Goal: Task Accomplishment & Management: Manage account settings

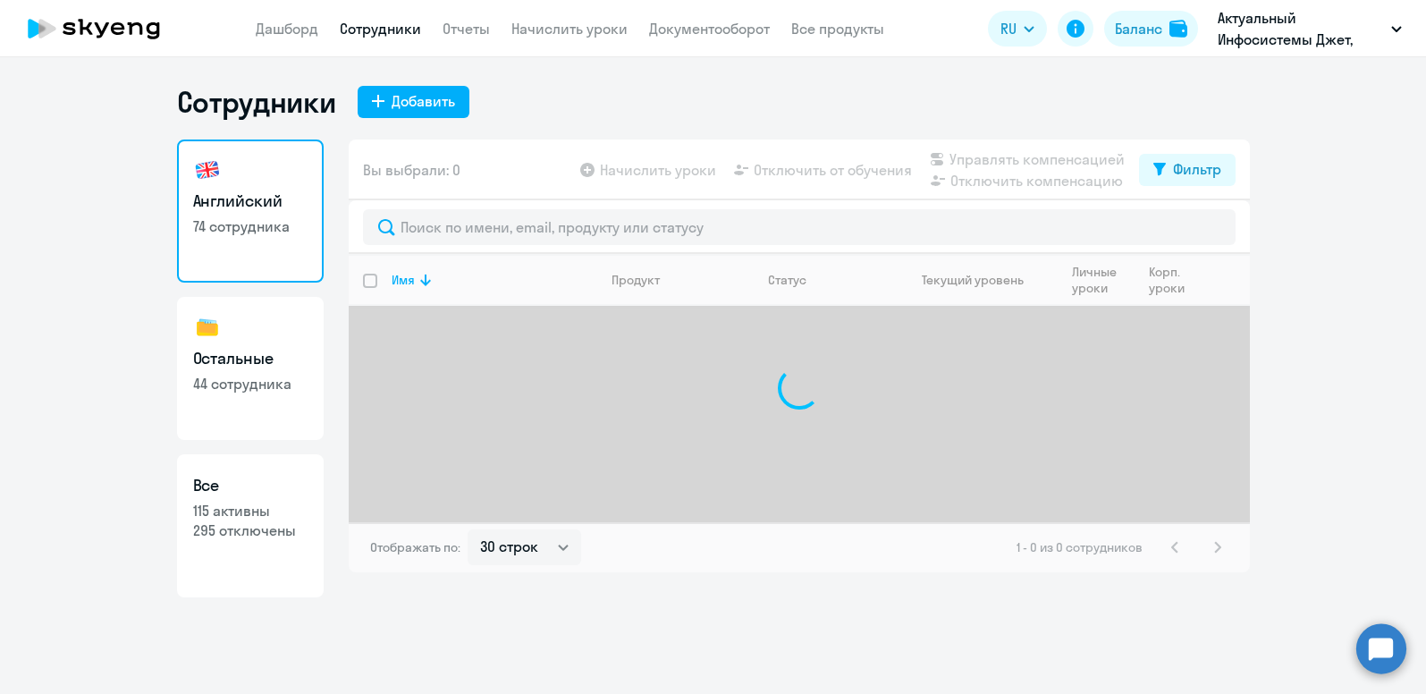
select select "30"
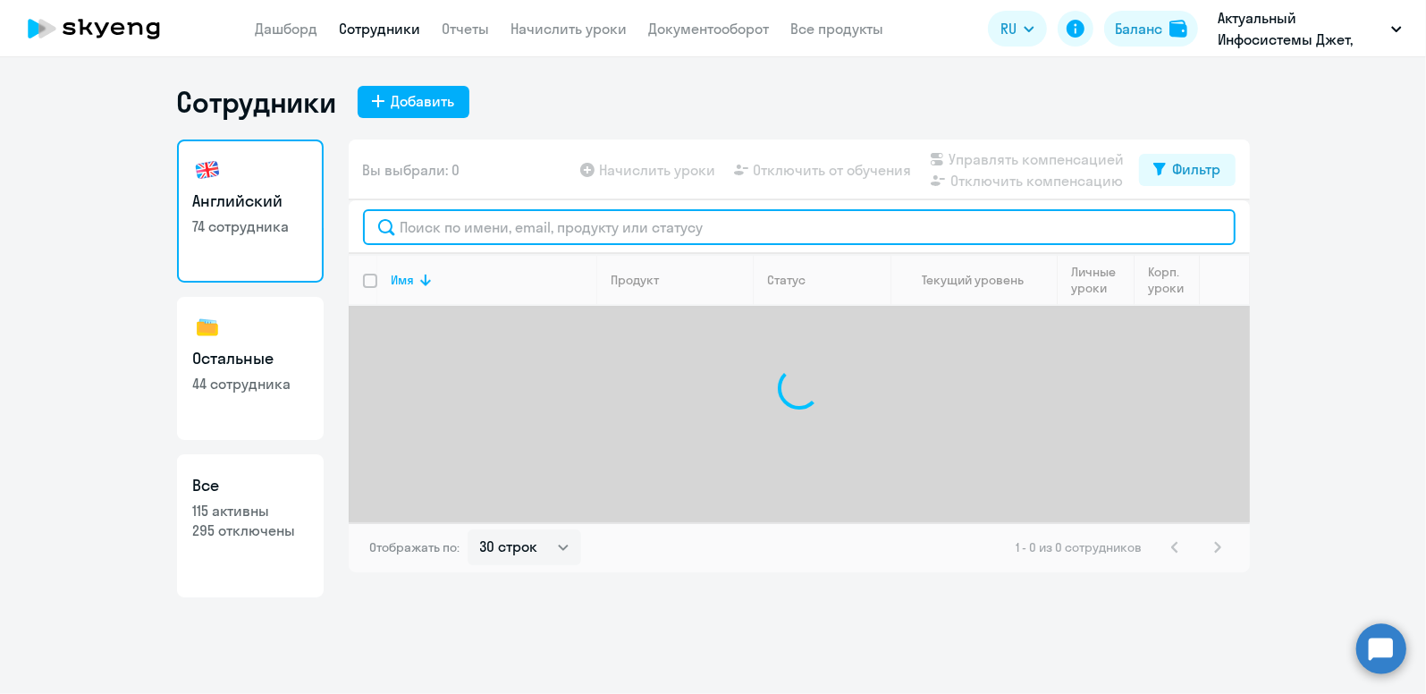
click at [495, 224] on input "text" at bounding box center [799, 227] width 873 height 36
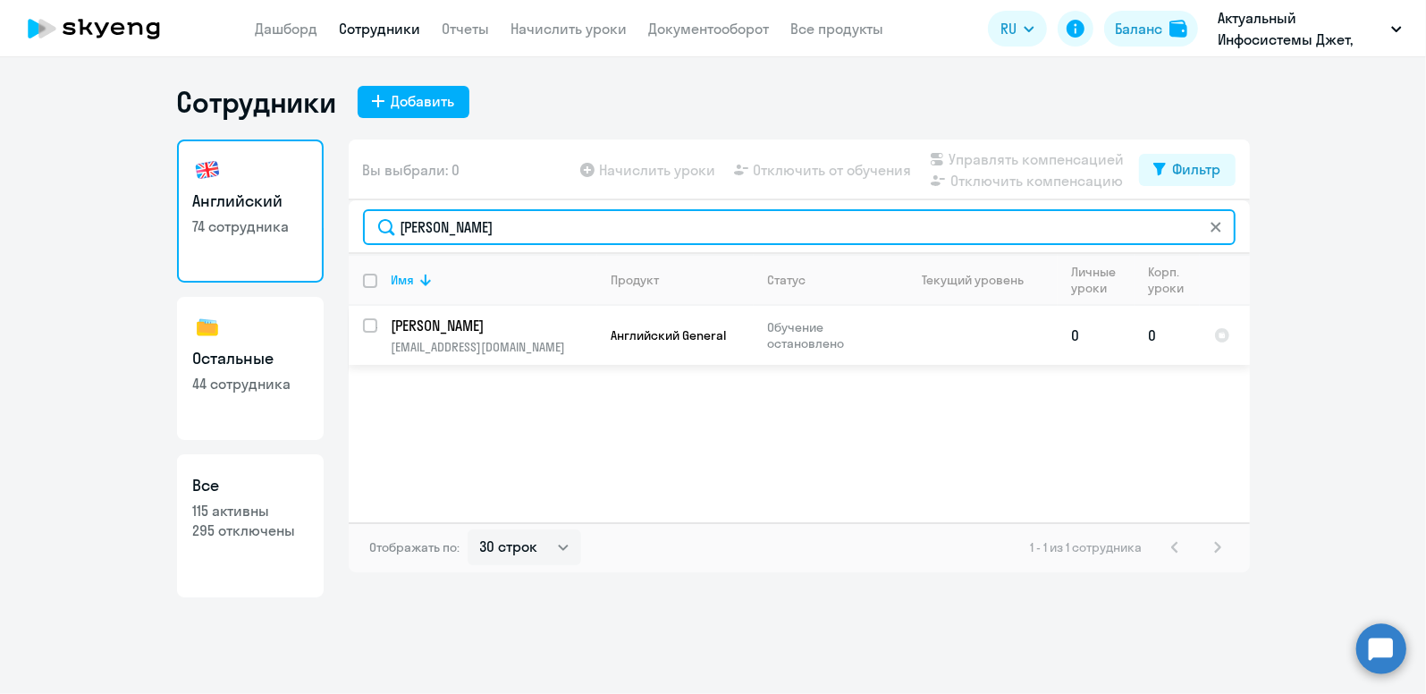
type input "[PERSON_NAME]"
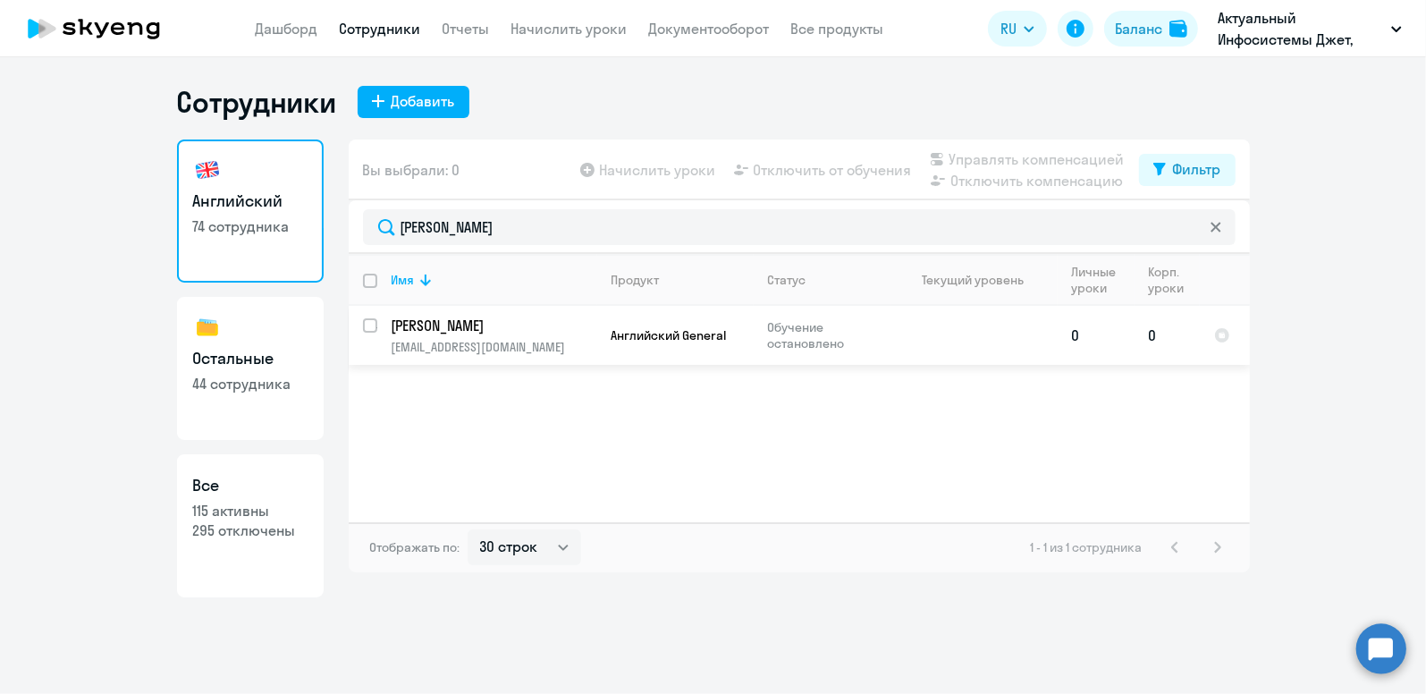
click at [496, 328] on p "[PERSON_NAME]" at bounding box center [493, 326] width 202 height 20
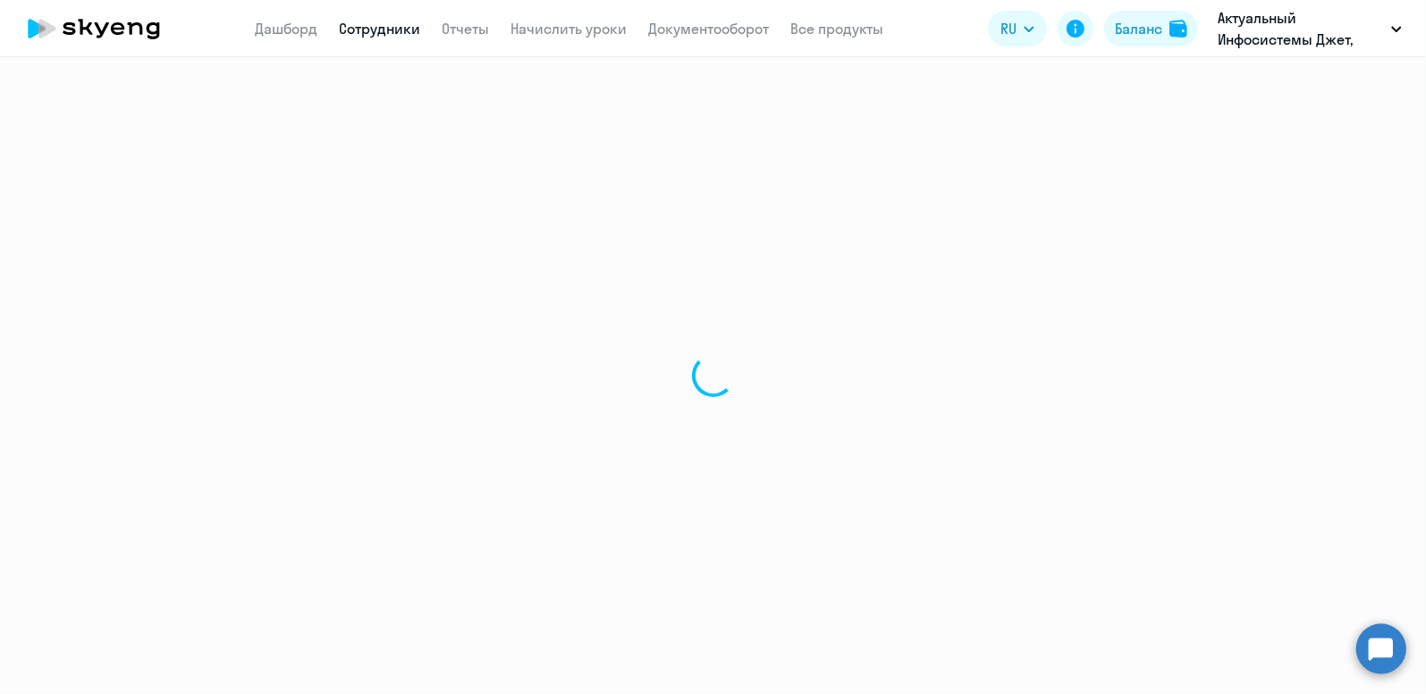
select select "english"
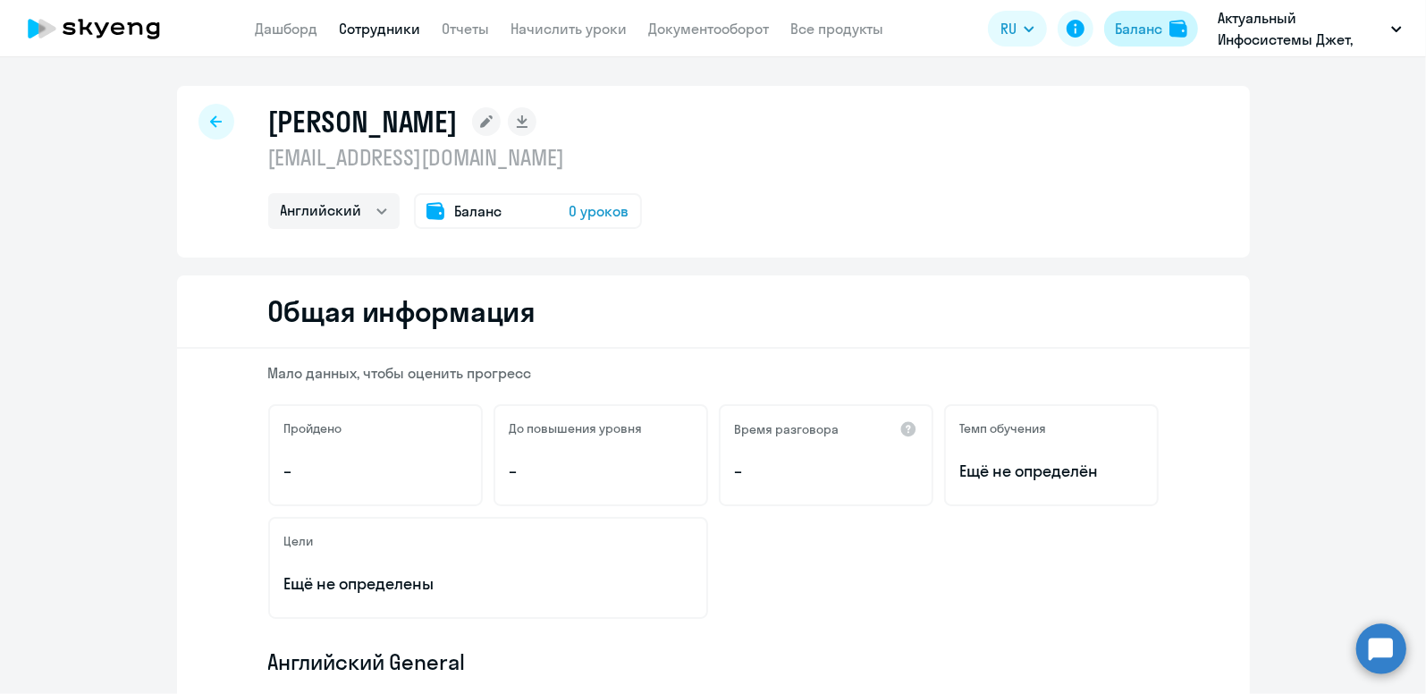
click at [1150, 30] on div "Баланс" at bounding box center [1138, 28] width 47 height 21
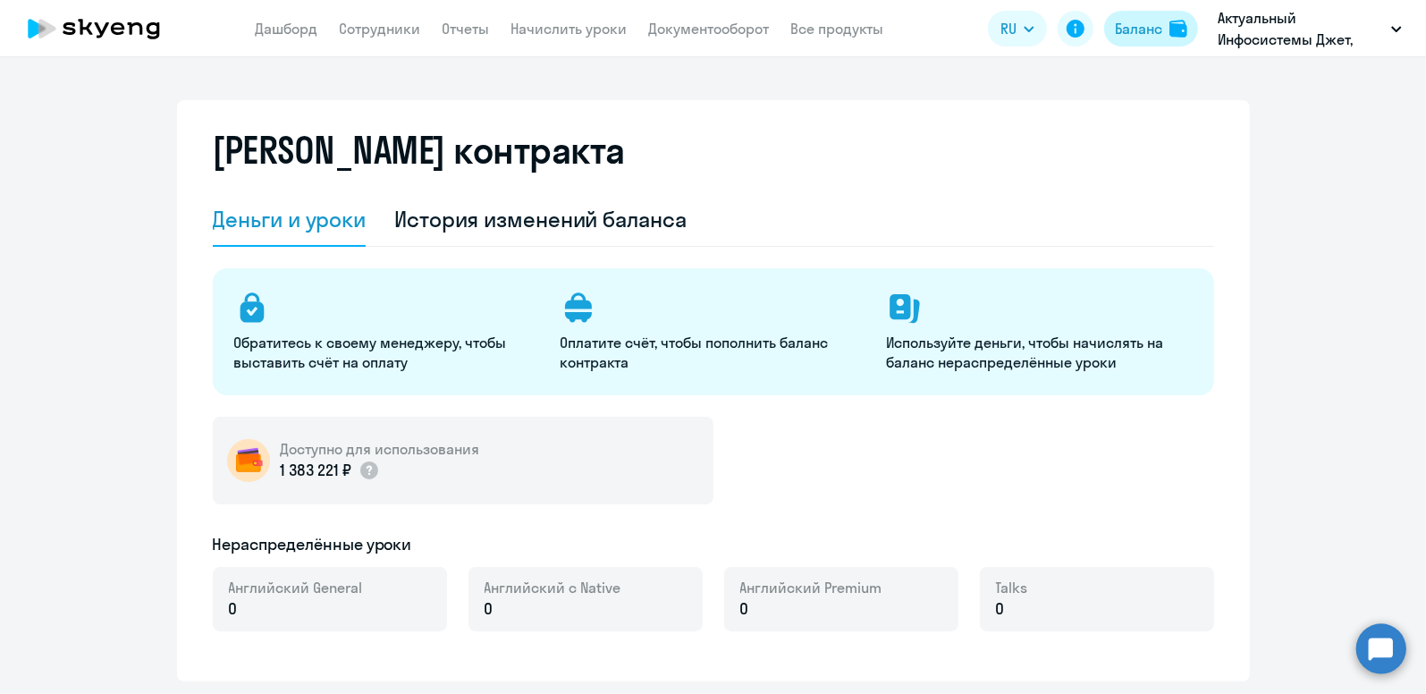
select select "english_adult_not_native_speaker"
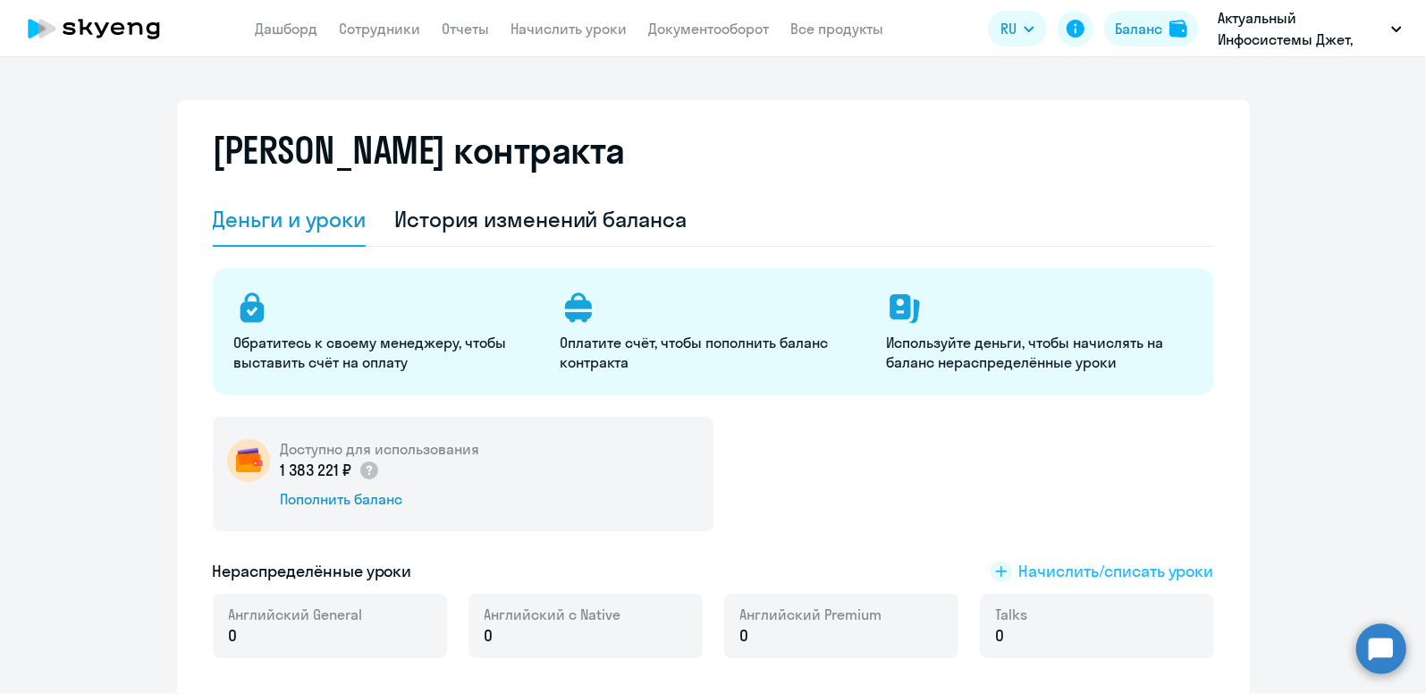
click at [1175, 572] on span "Начислить/списать уроки" at bounding box center [1117, 571] width 195 height 23
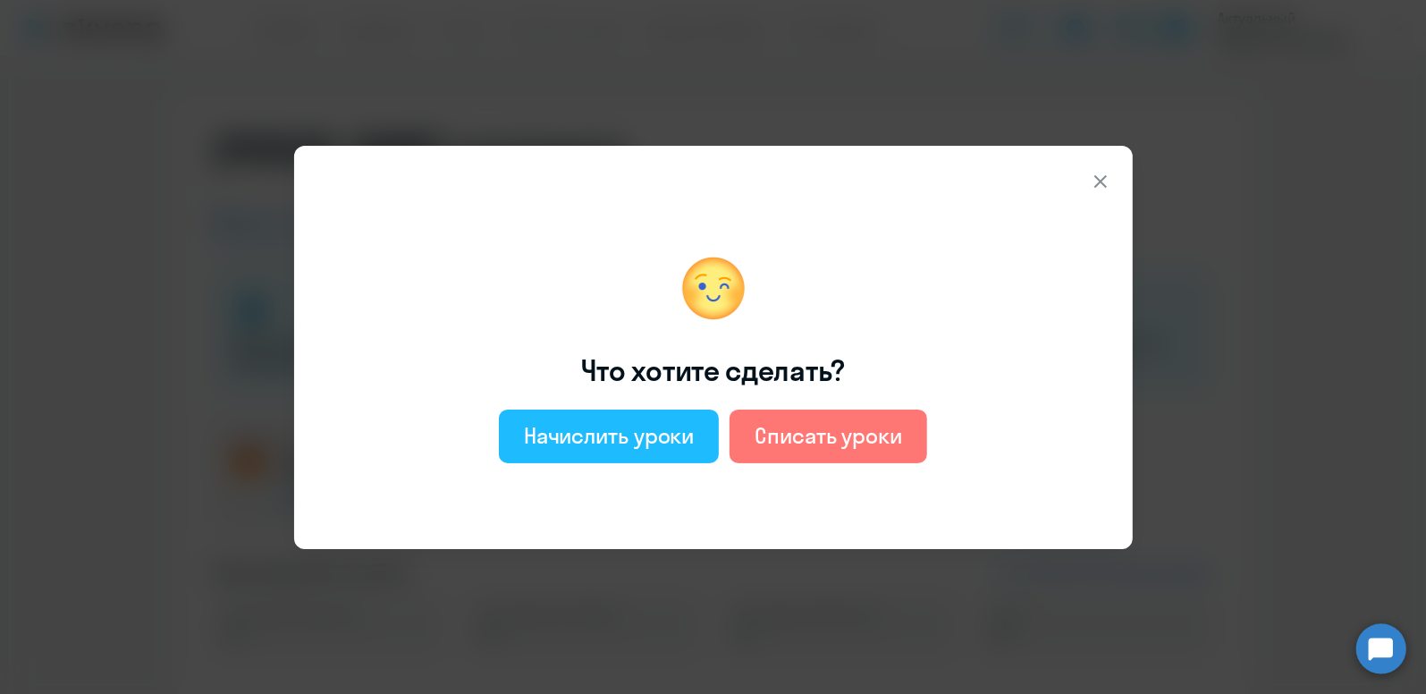
click at [642, 426] on div "Начислить уроки" at bounding box center [609, 435] width 171 height 29
select select "english_adult_not_native_speaker"
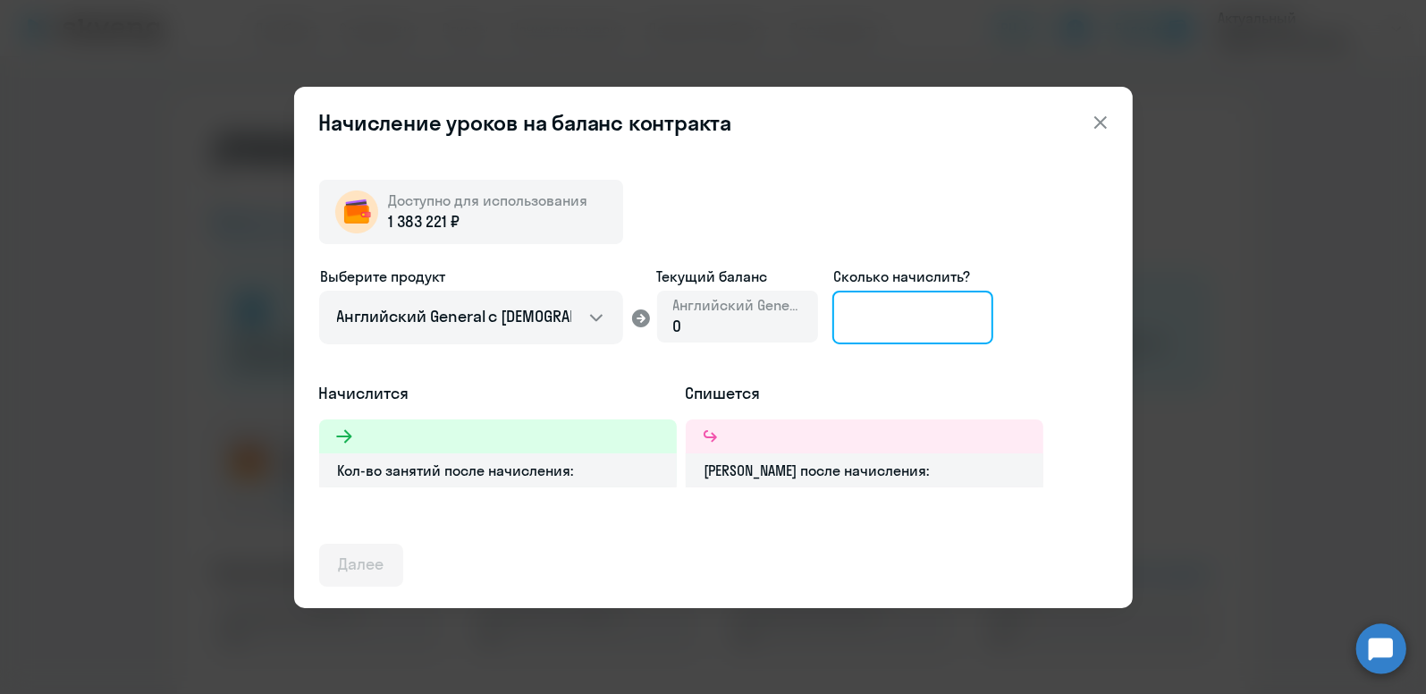
click at [894, 311] on input at bounding box center [913, 318] width 161 height 54
type input "36"
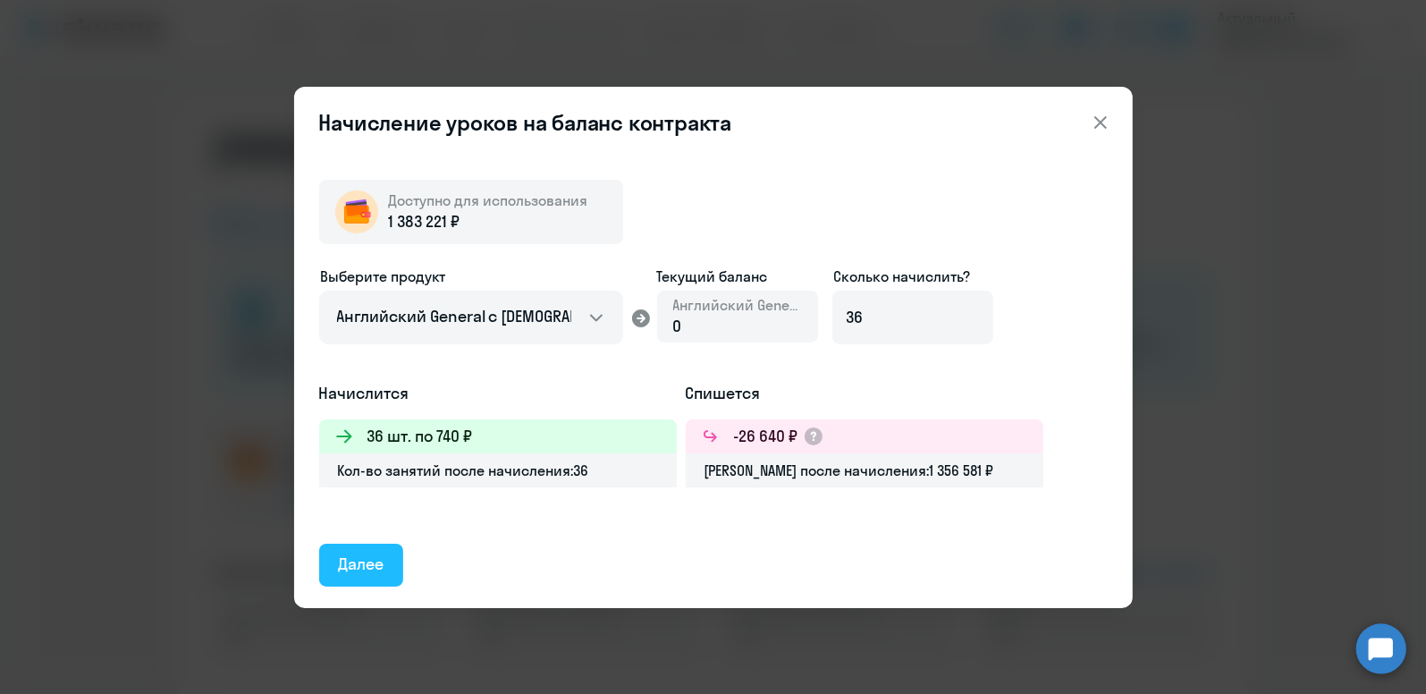
click at [376, 559] on div "Далее" at bounding box center [362, 564] width 46 height 23
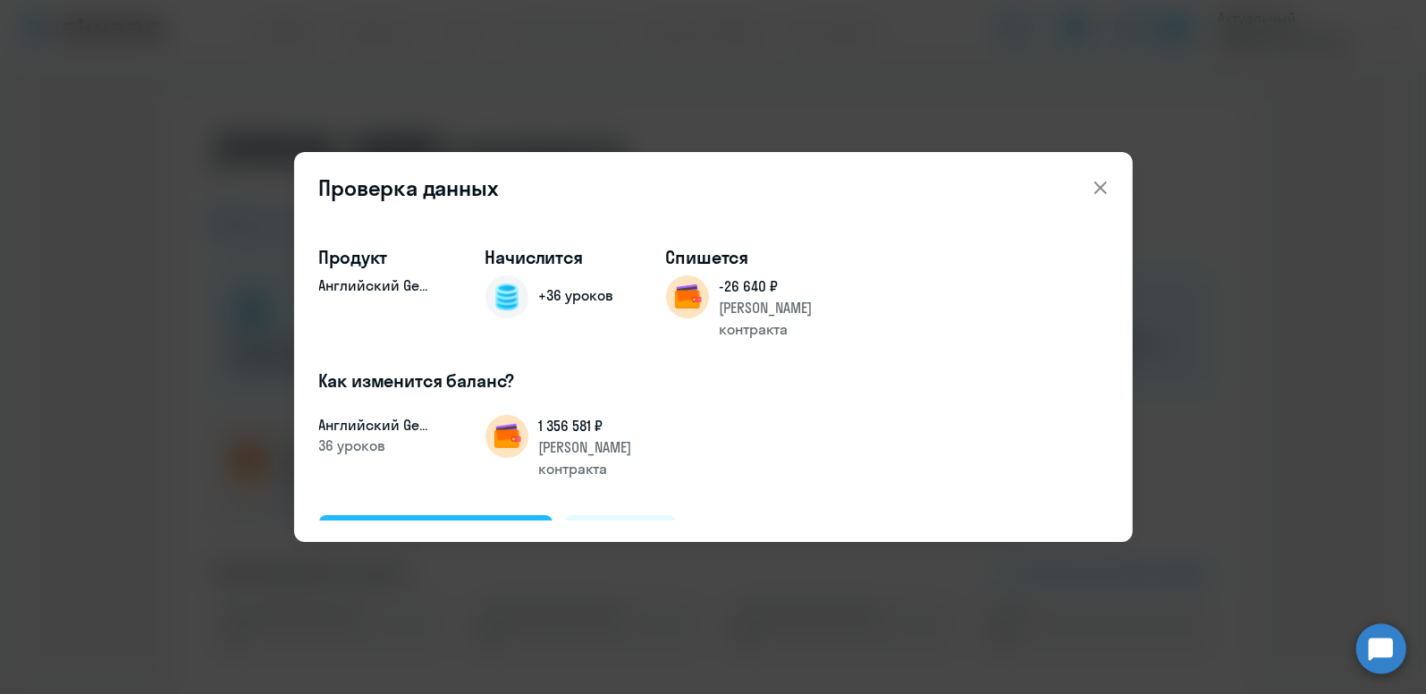
click at [439, 524] on div "Подтвердить и начислить" at bounding box center [436, 535] width 195 height 23
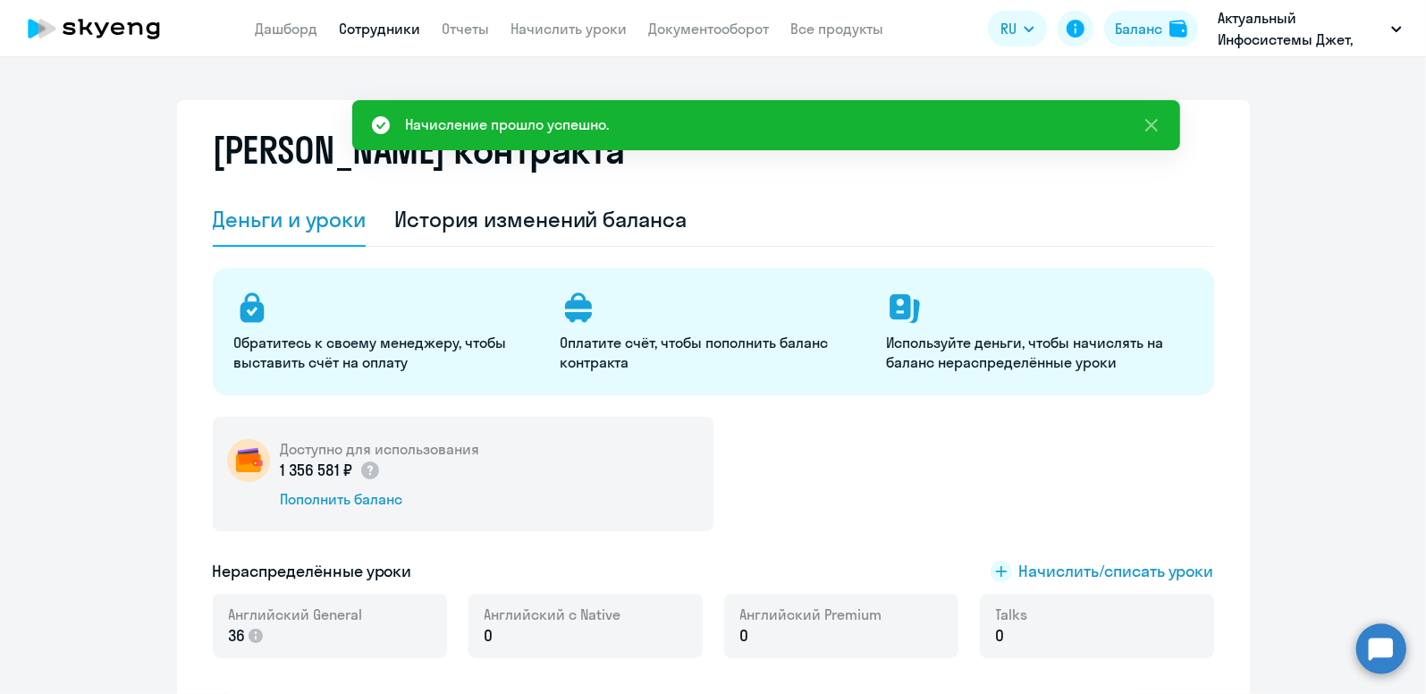
click at [362, 24] on link "Сотрудники" at bounding box center [380, 29] width 81 height 18
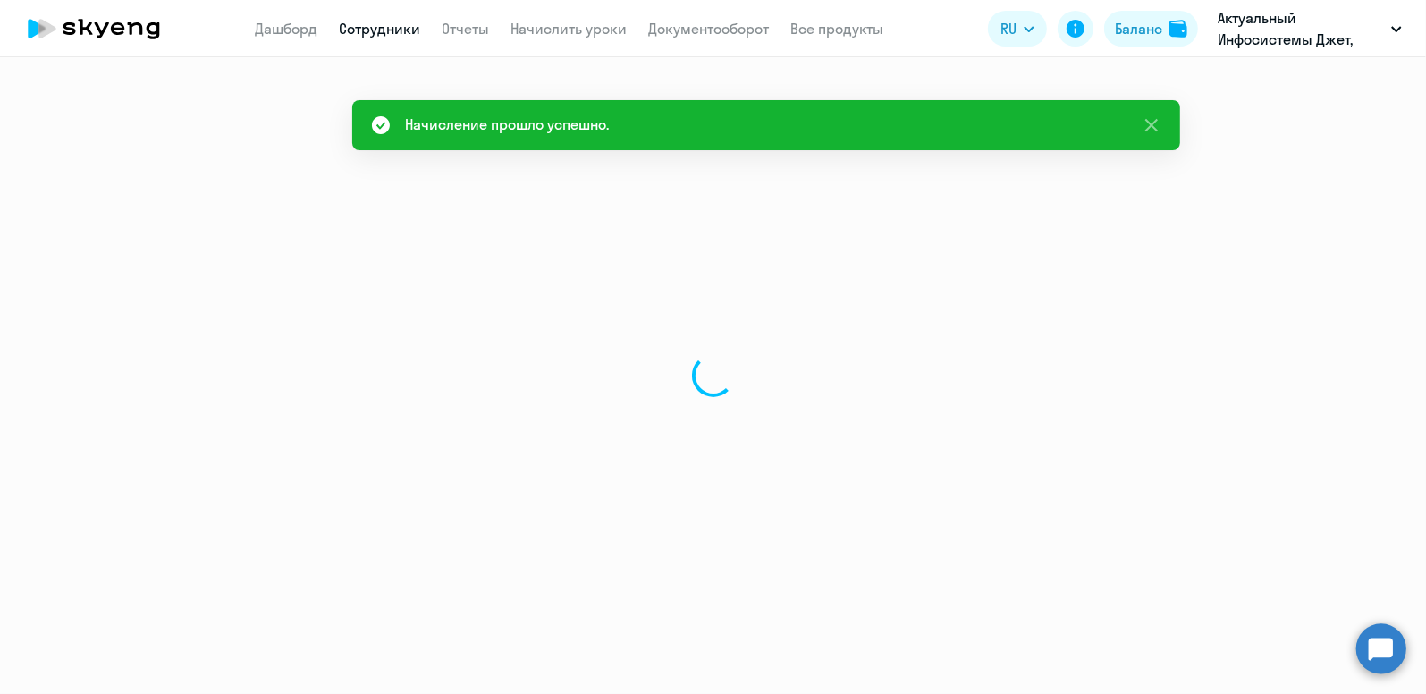
select select "30"
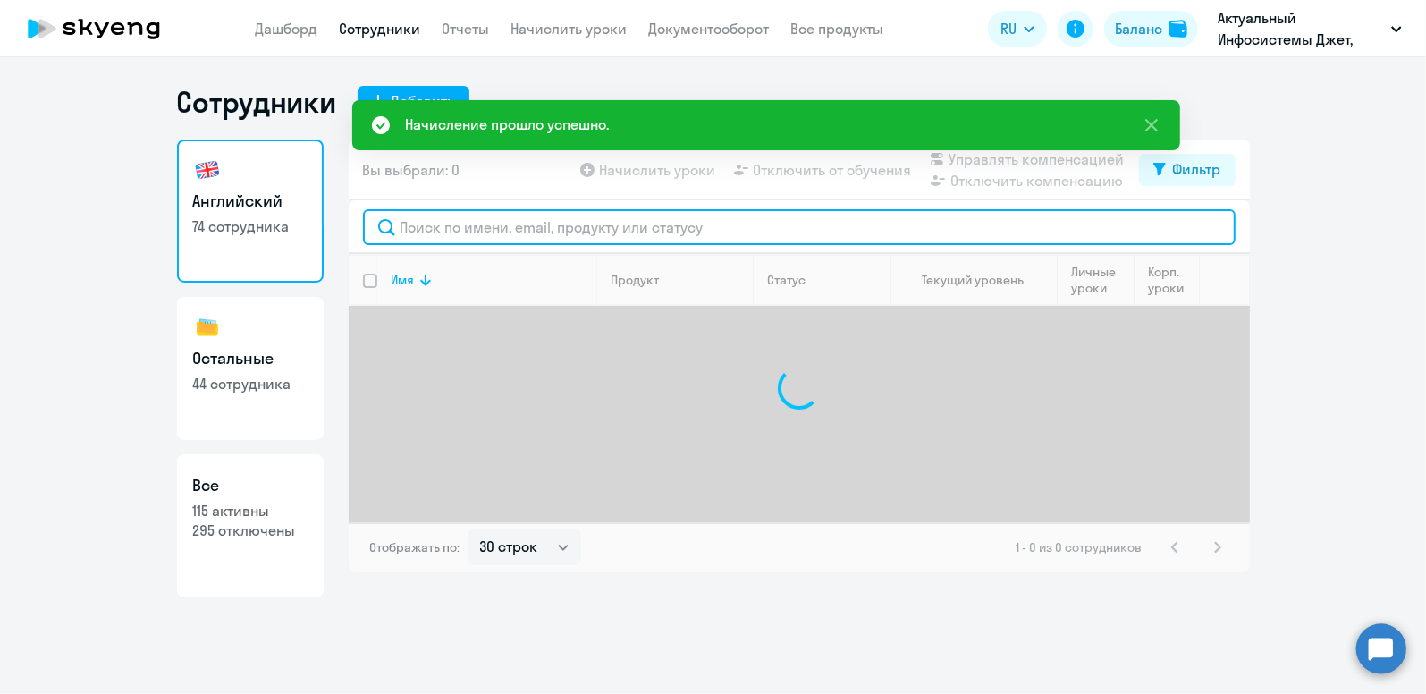
click at [489, 229] on input "text" at bounding box center [799, 227] width 873 height 36
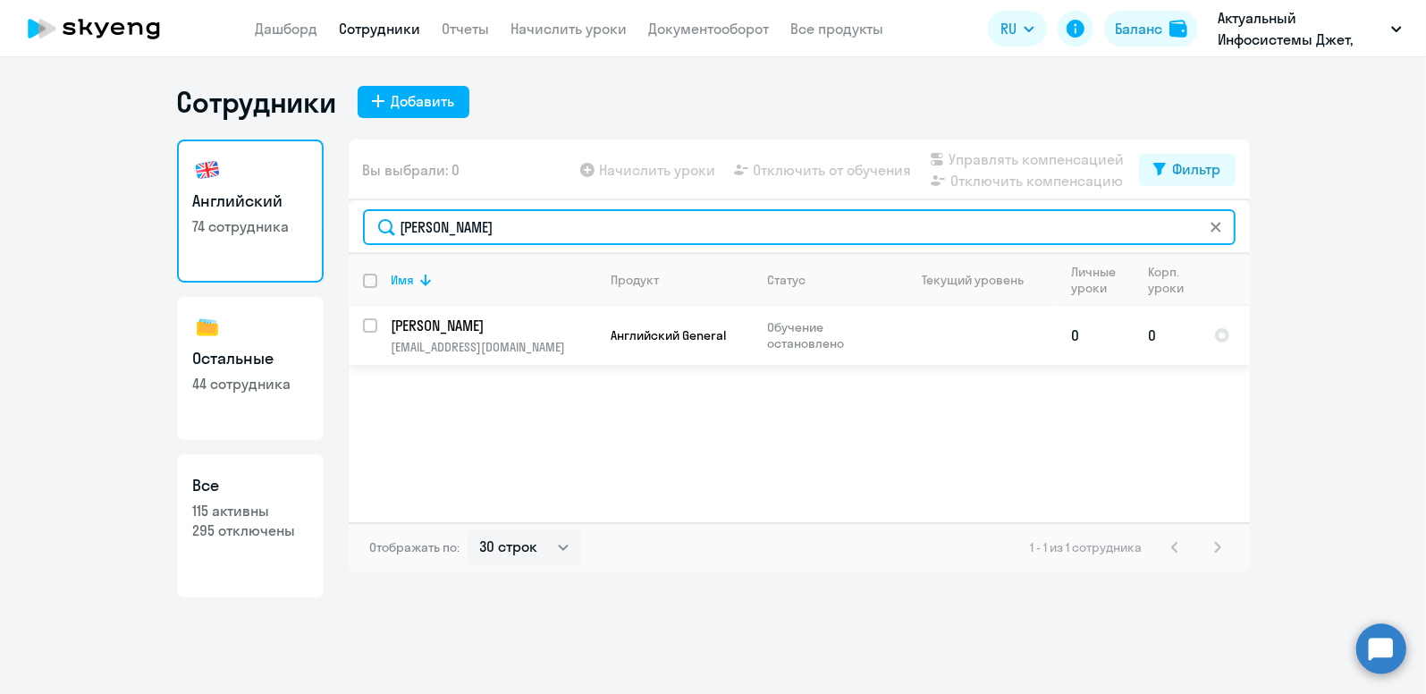
type input "[PERSON_NAME]"
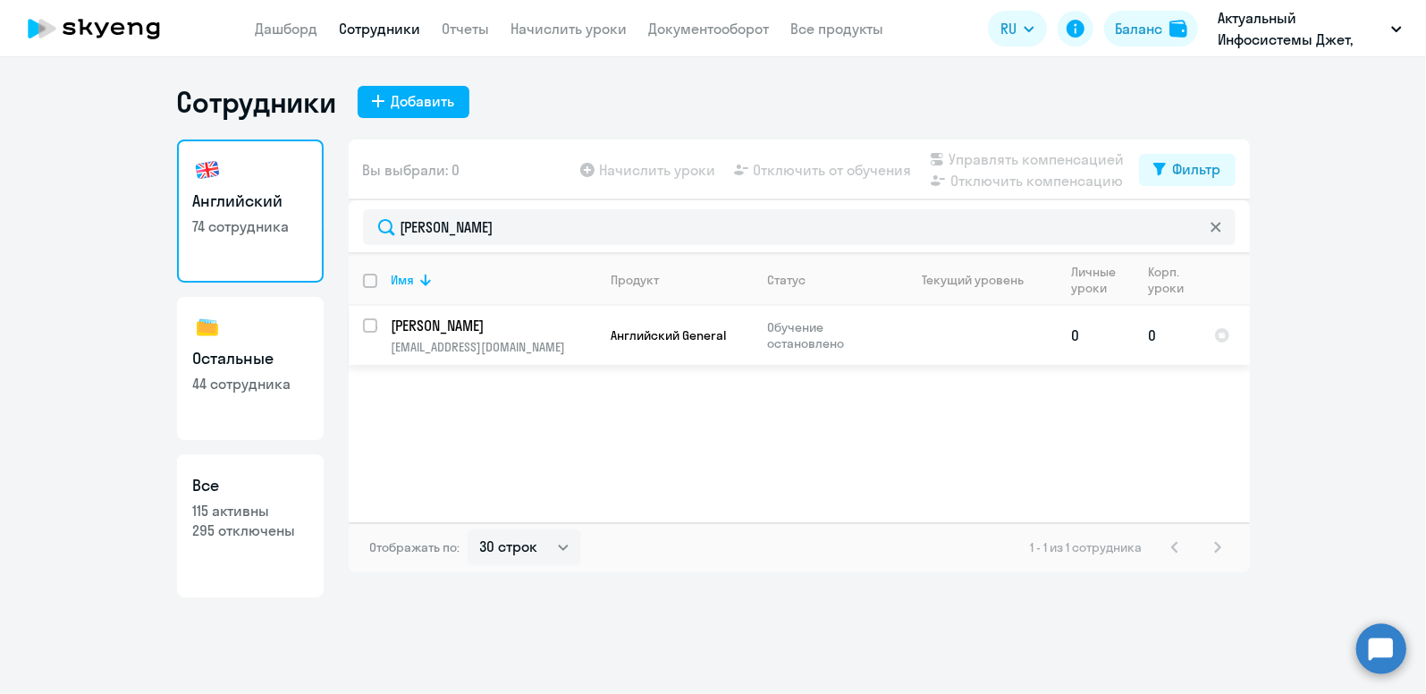
click at [479, 322] on p "[PERSON_NAME]" at bounding box center [493, 326] width 202 height 20
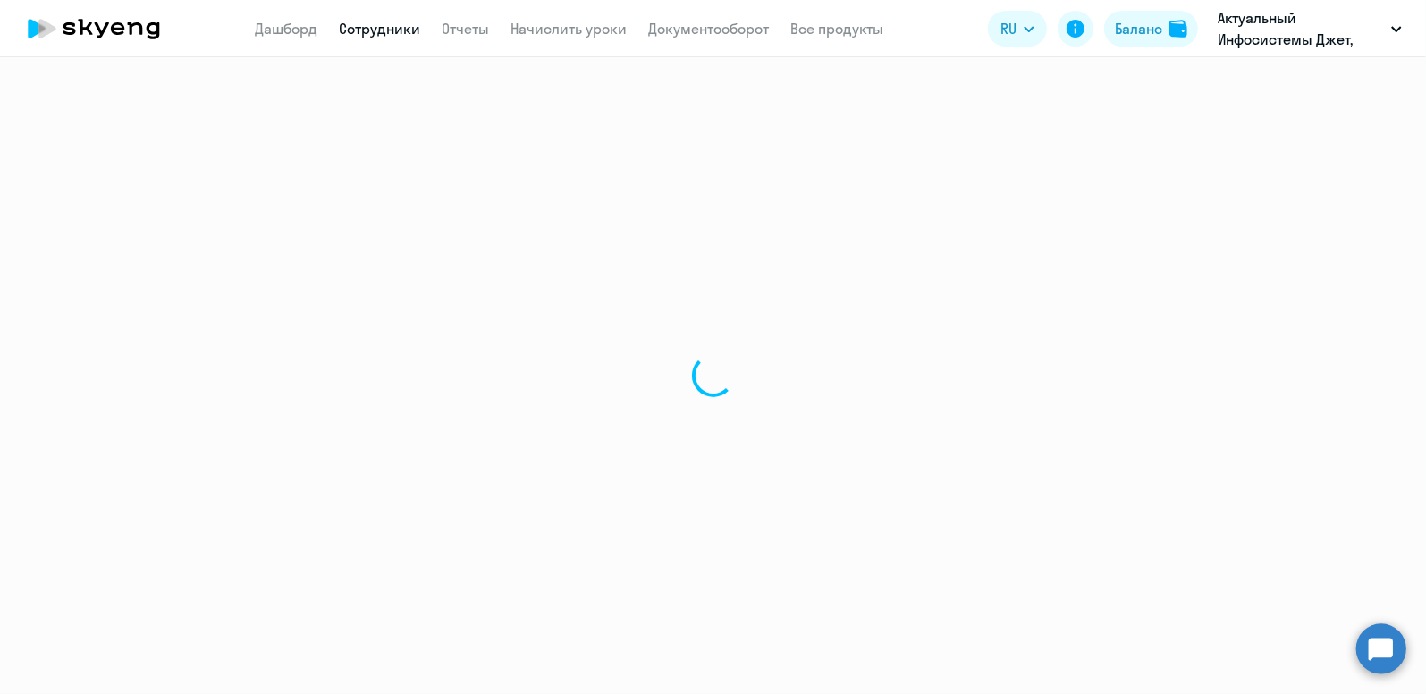
select select "english"
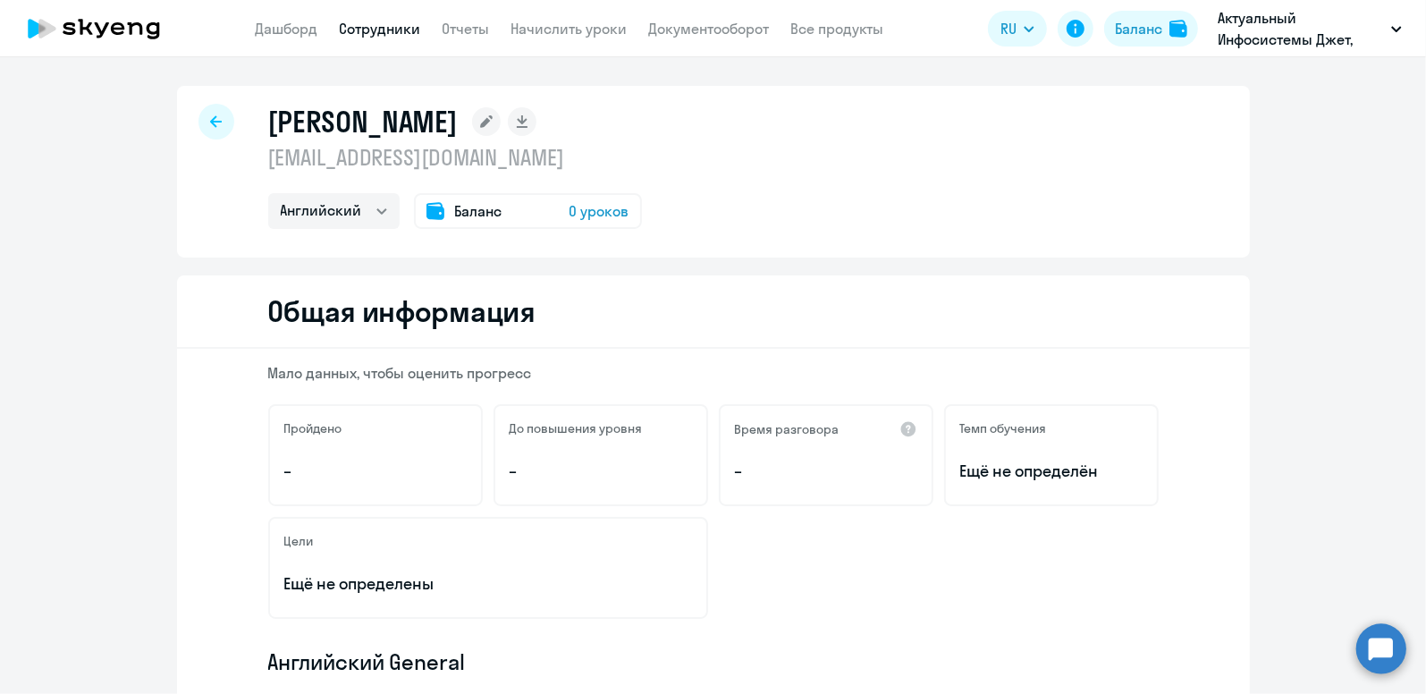
click at [455, 209] on span "Баланс" at bounding box center [478, 210] width 47 height 21
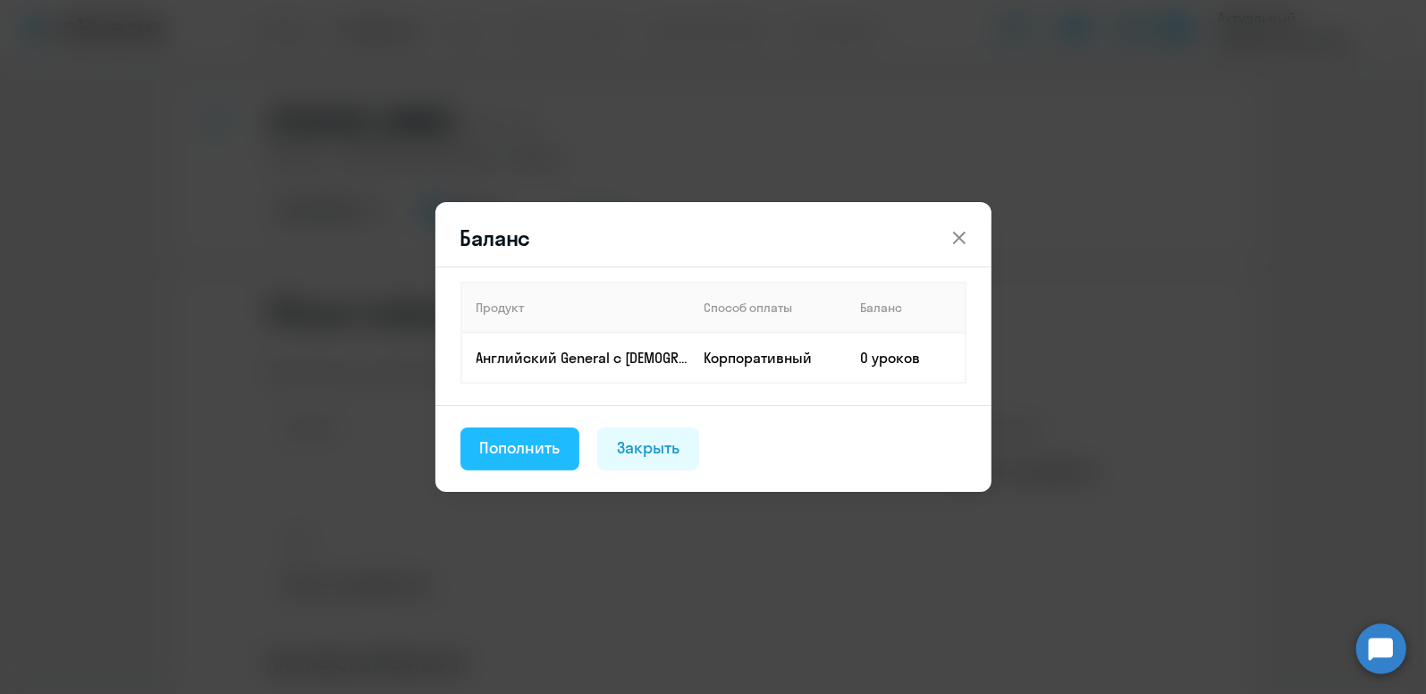
click at [542, 446] on div "Пополнить" at bounding box center [520, 447] width 80 height 23
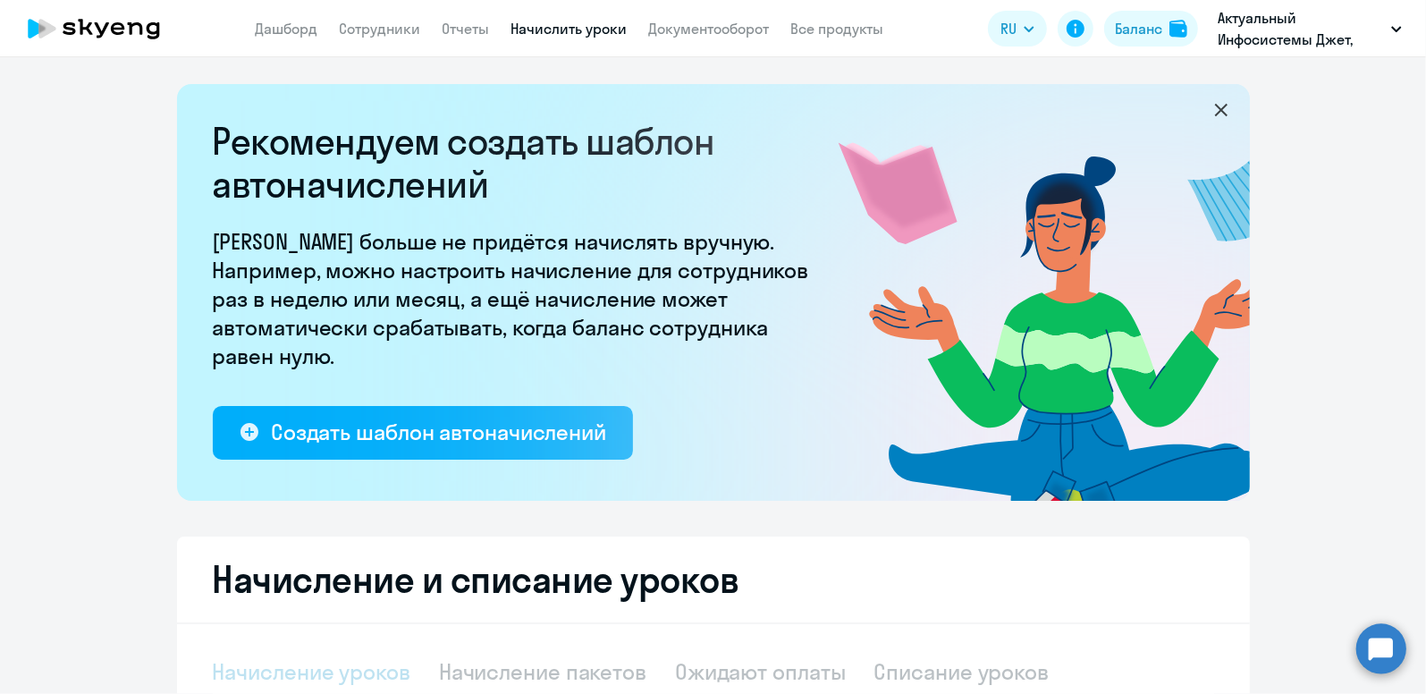
scroll to position [357, 0]
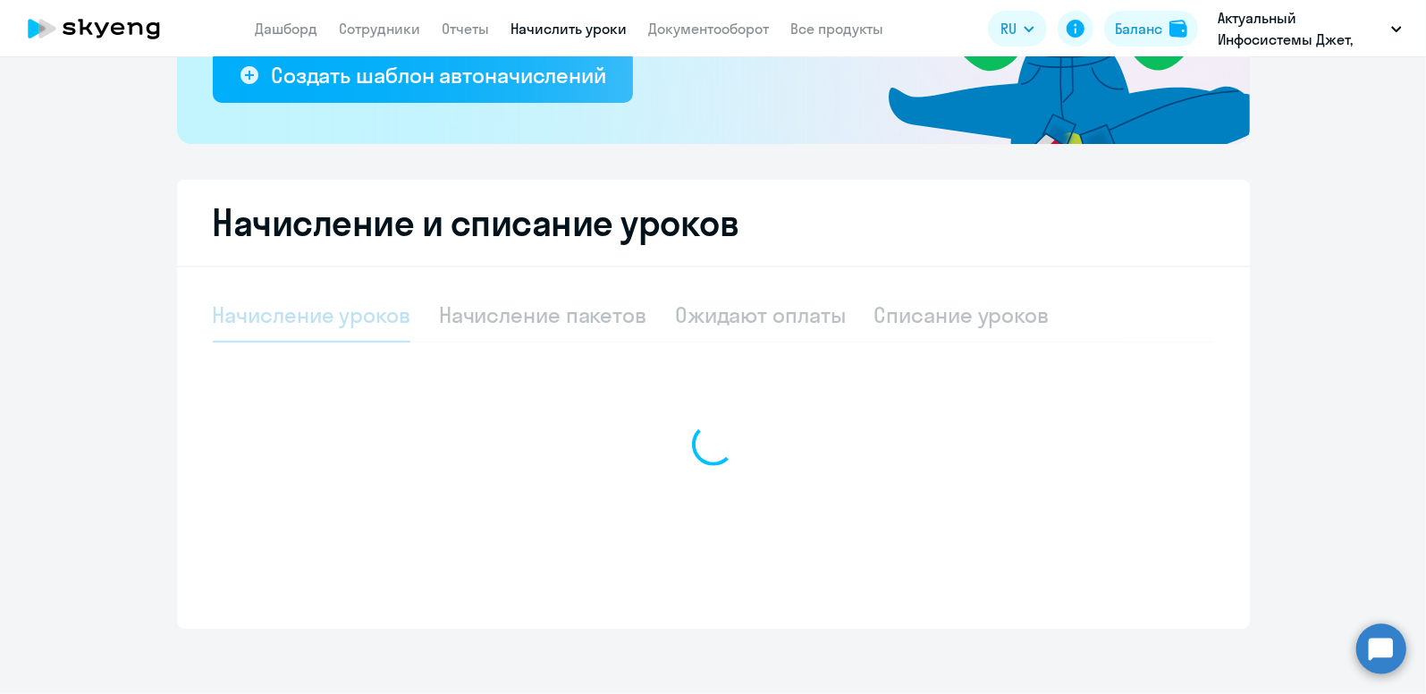
select select "10"
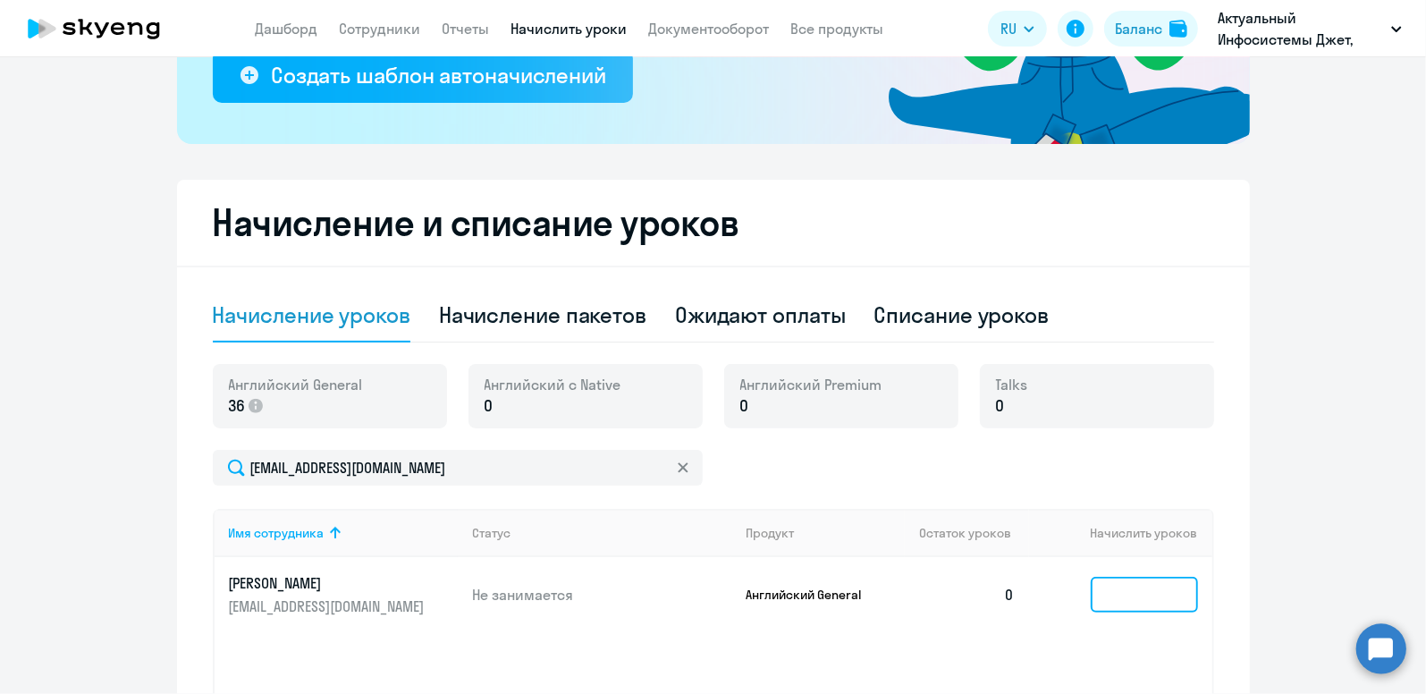
click at [1132, 582] on input at bounding box center [1144, 595] width 107 height 36
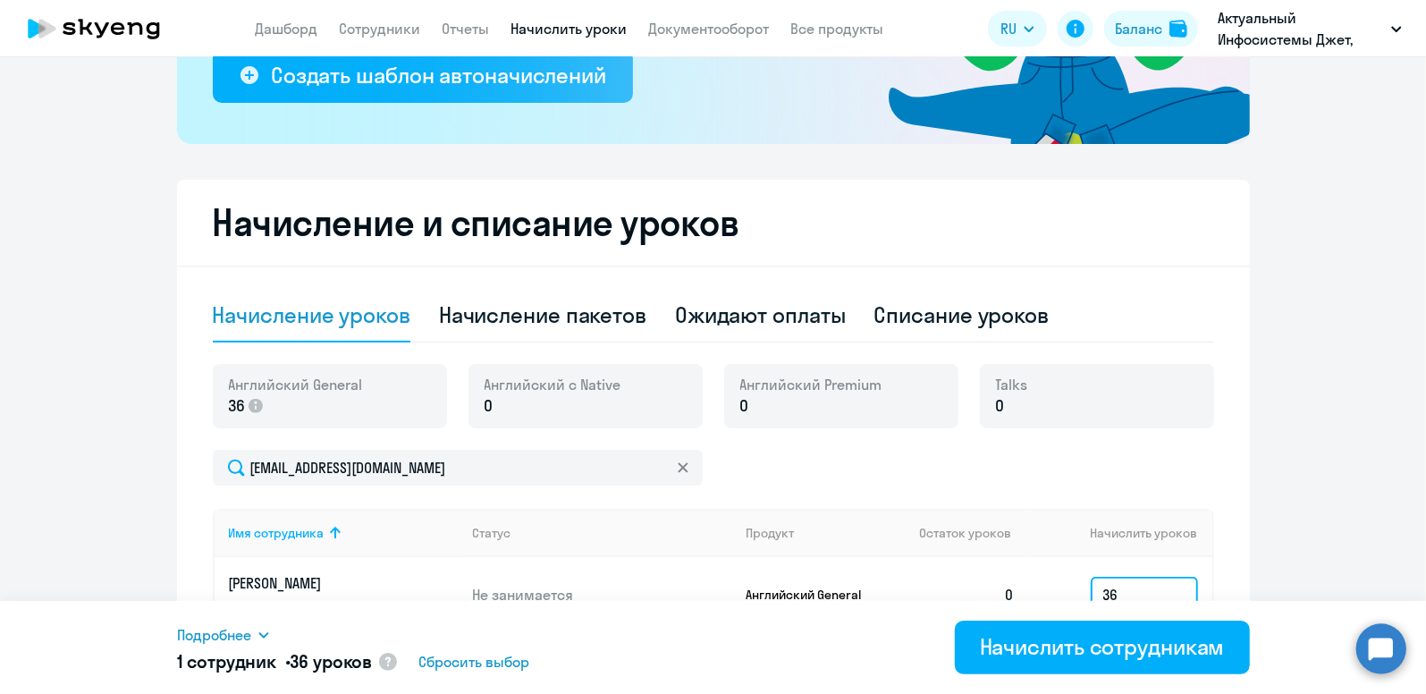
scroll to position [589, 0]
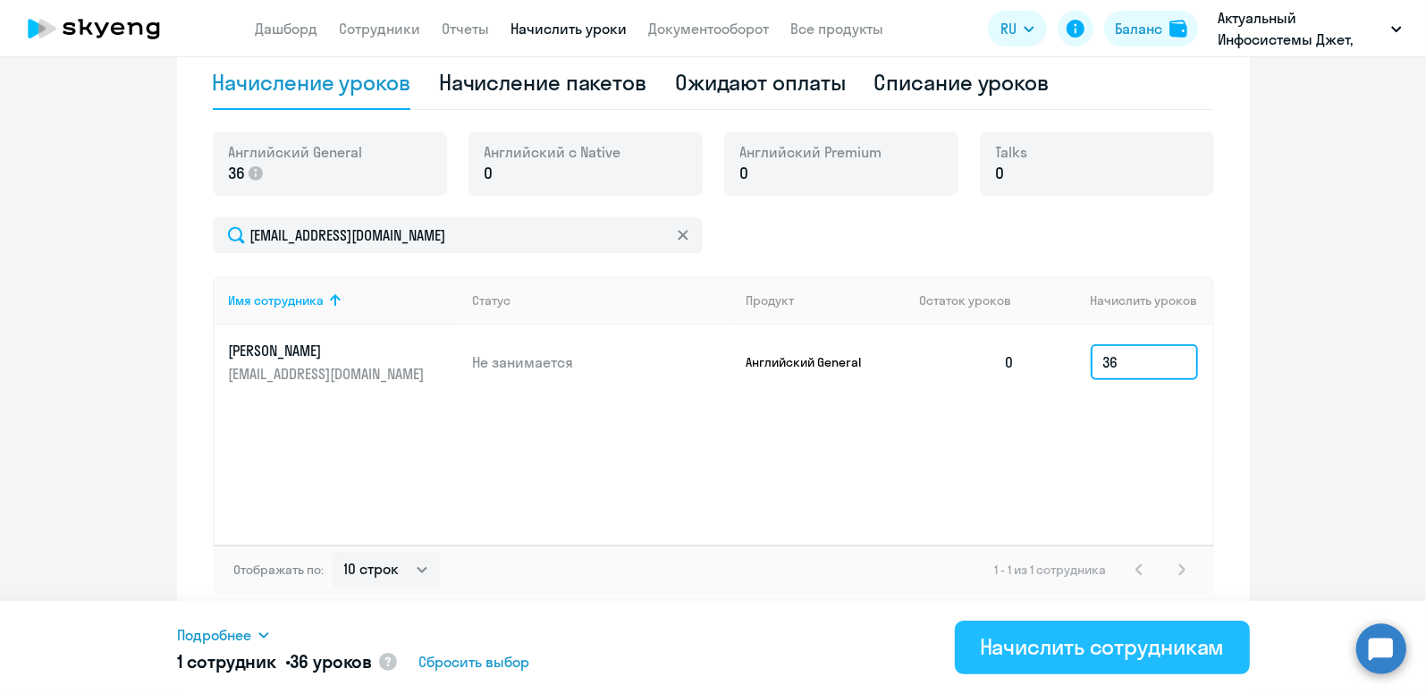
type input "36"
click at [1115, 655] on div "Начислить сотрудникам" at bounding box center [1102, 646] width 245 height 29
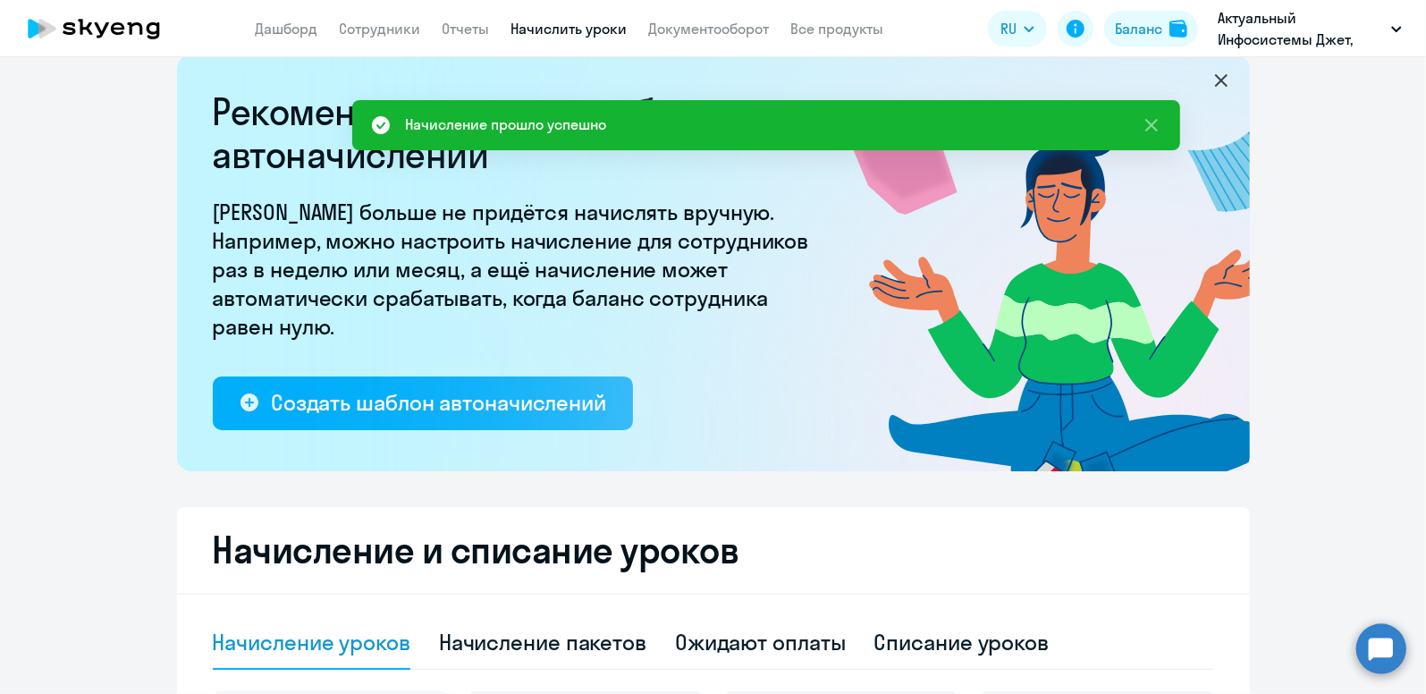
scroll to position [0, 0]
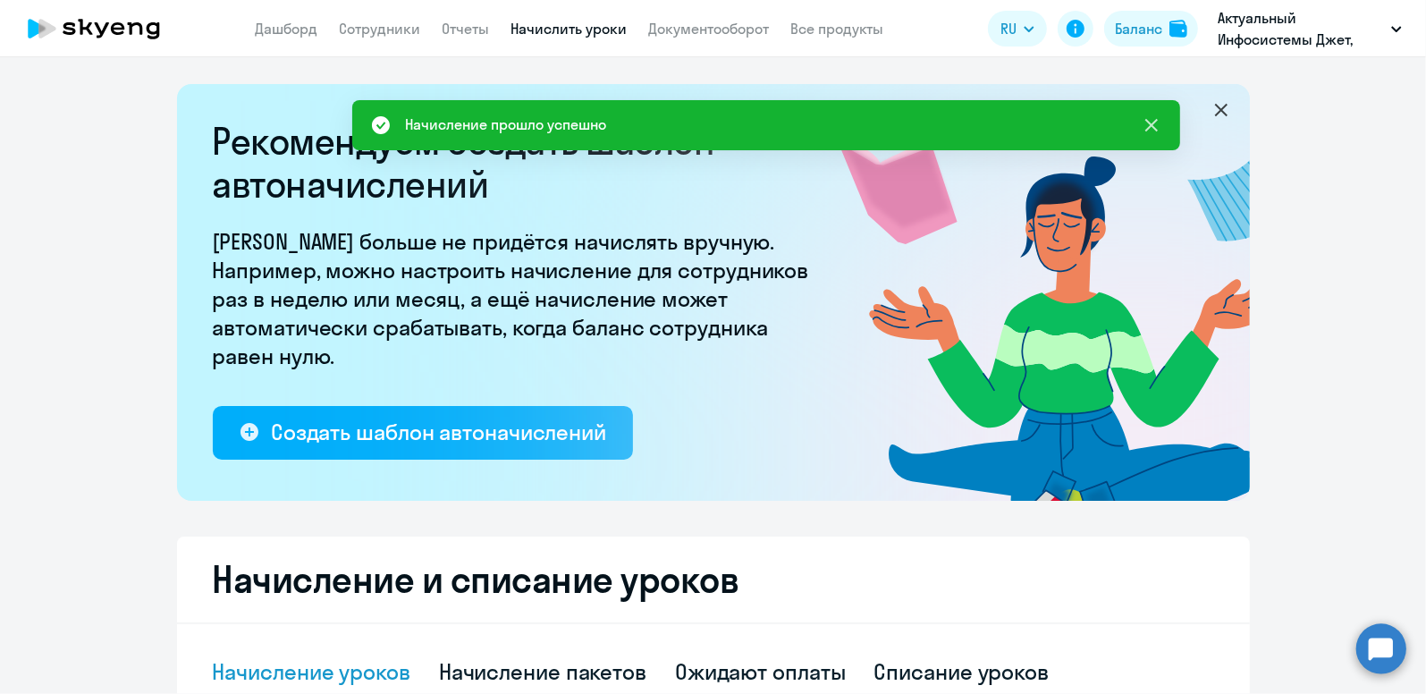
click at [1141, 123] on icon at bounding box center [1151, 124] width 21 height 21
